Goal: Information Seeking & Learning: Learn about a topic

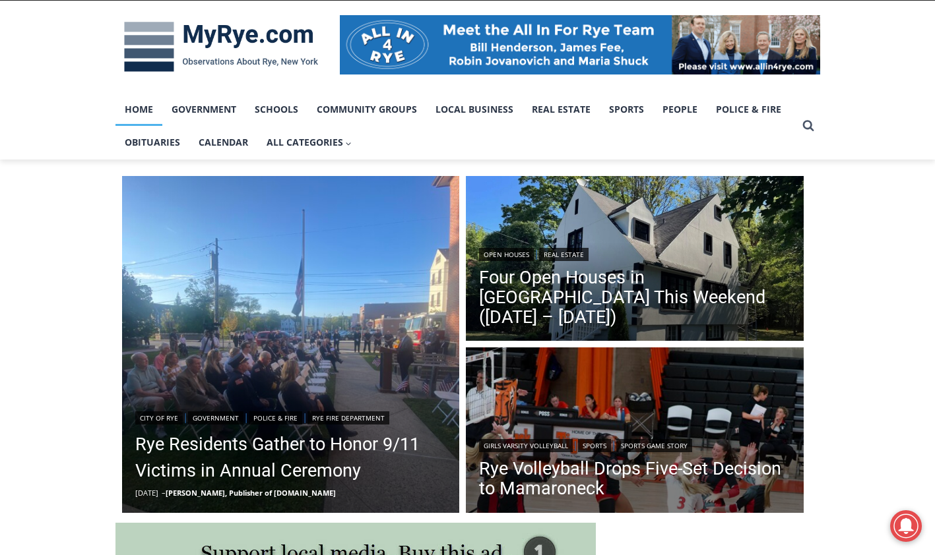
scroll to position [264, 0]
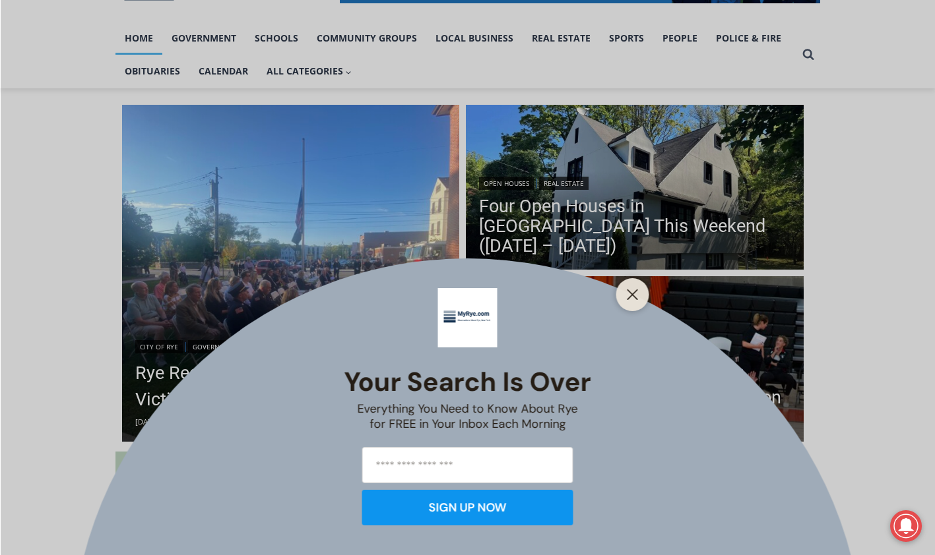
click at [630, 292] on line "Close" at bounding box center [631, 294] width 9 height 9
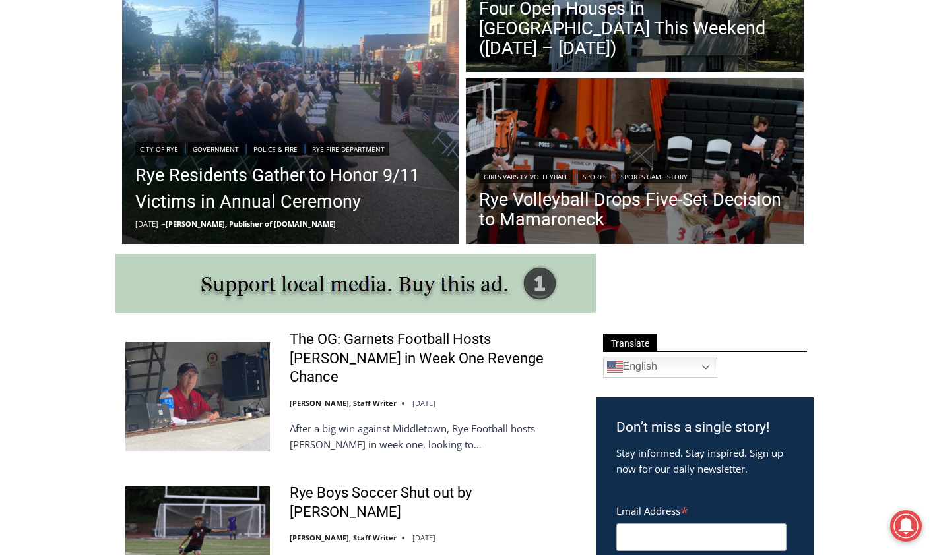
scroll to position [528, 0]
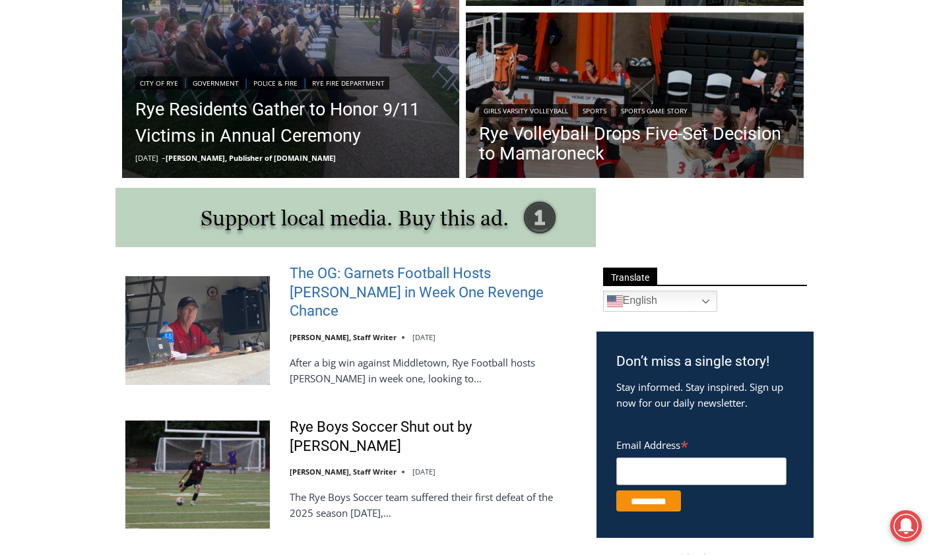
click at [359, 286] on link "The OG: Garnets Football Hosts [PERSON_NAME] in Week One Revenge Chance" at bounding box center [435, 292] width 290 height 57
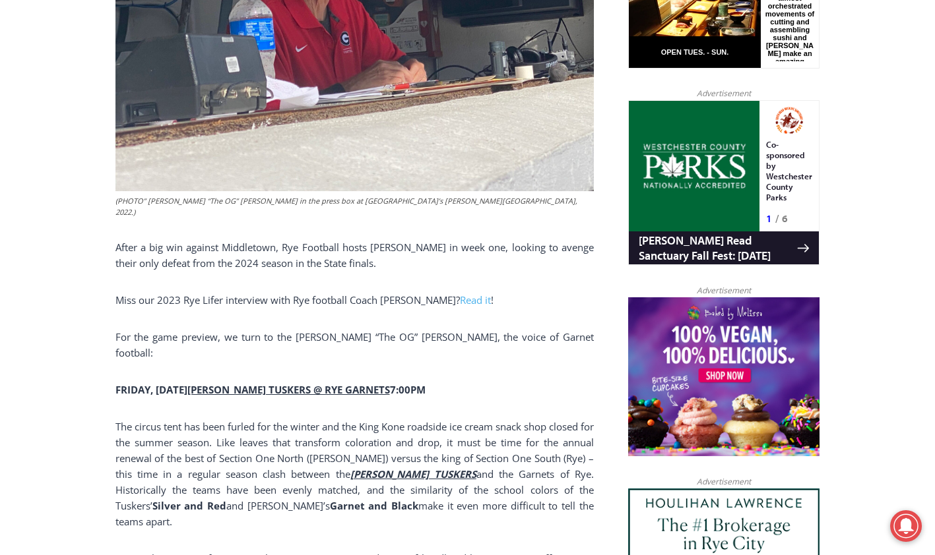
scroll to position [765, 0]
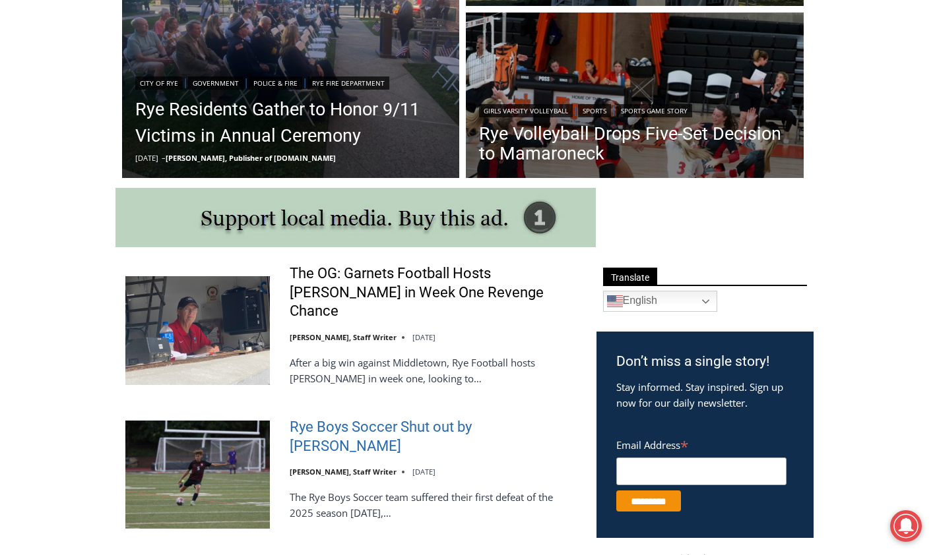
click at [371, 418] on link "Rye Boys Soccer Shut out by [PERSON_NAME]" at bounding box center [435, 437] width 290 height 38
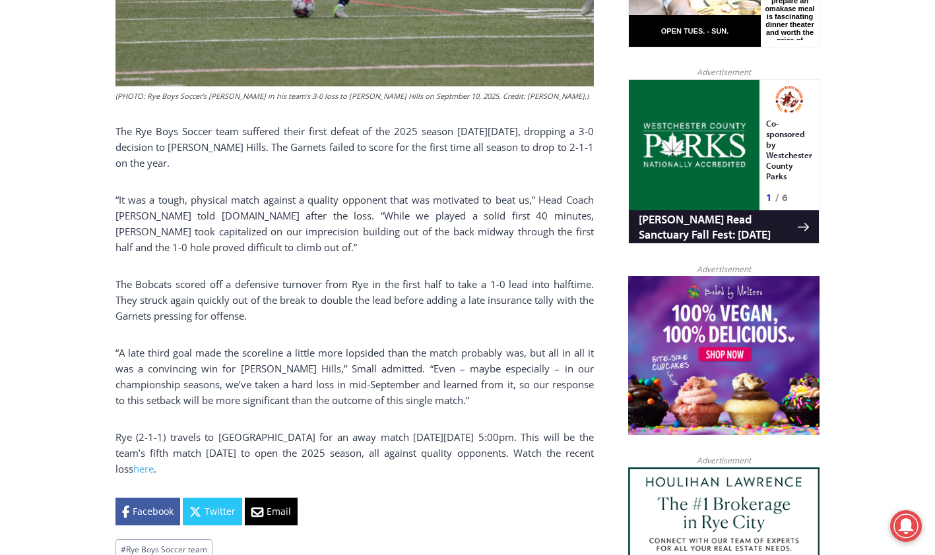
scroll to position [831, 0]
